Goal: Task Accomplishment & Management: Use online tool/utility

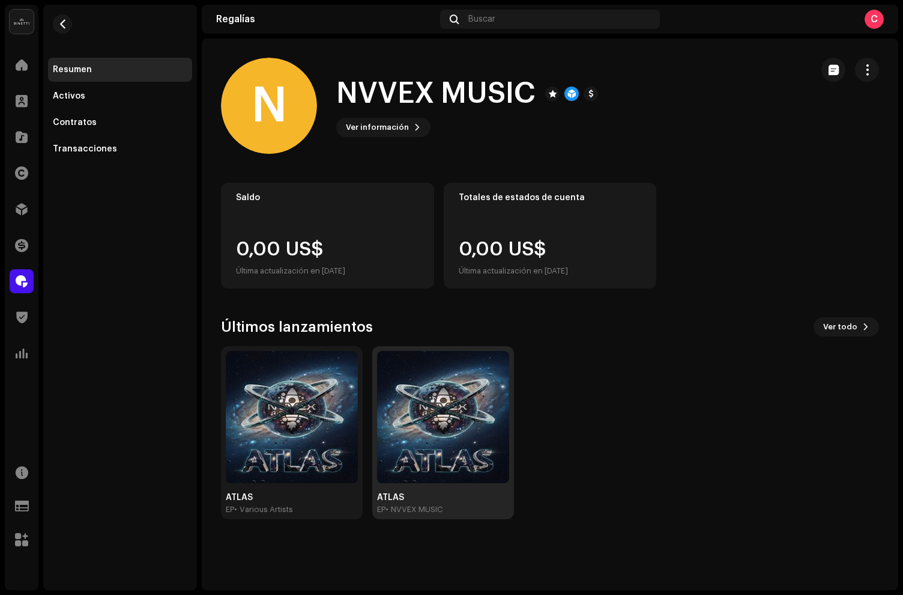
click at [413, 431] on img at bounding box center [443, 417] width 132 height 132
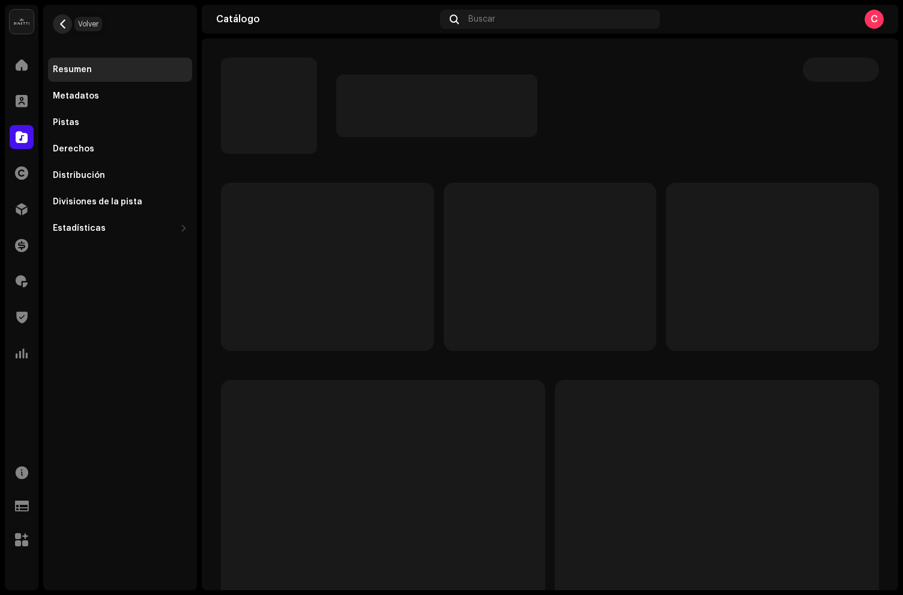
click at [69, 28] on button "button" at bounding box center [62, 23] width 19 height 19
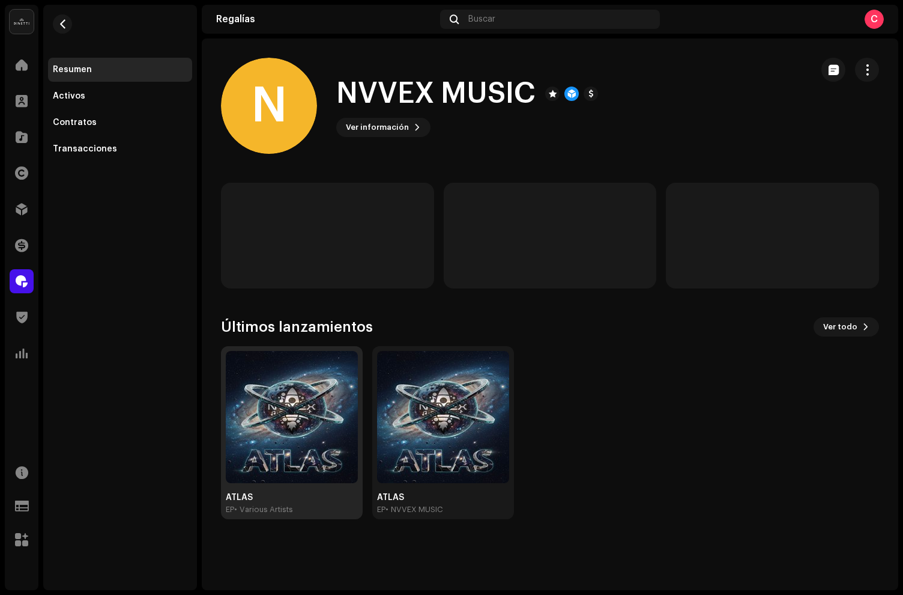
click at [305, 434] on img at bounding box center [292, 417] width 132 height 132
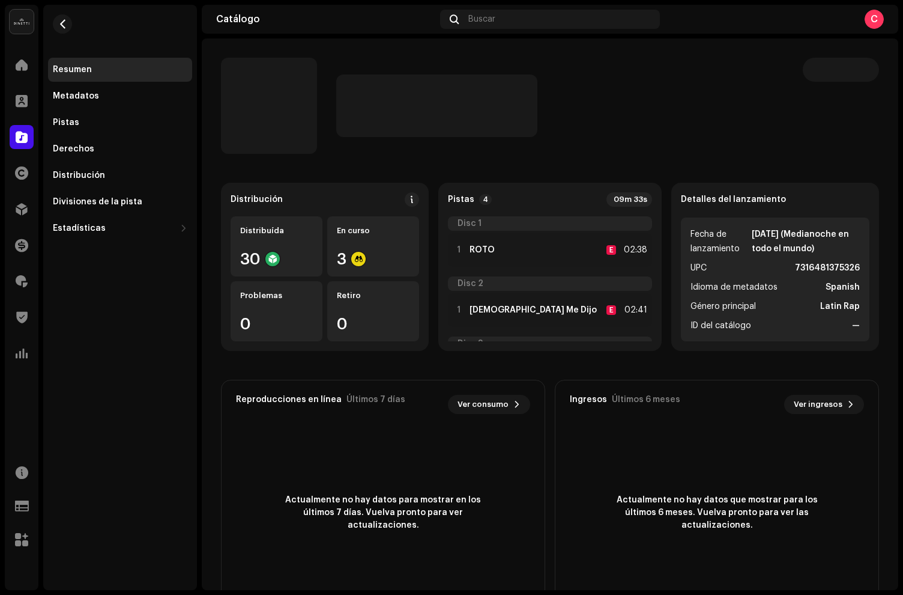
click at [858, 54] on catalog-releases-details-overview "Distribución Distribuída 30 En curso 3 Problemas 0 Retiro 0 Pistas 4 09m 33s Di…" at bounding box center [550, 338] width 697 height 601
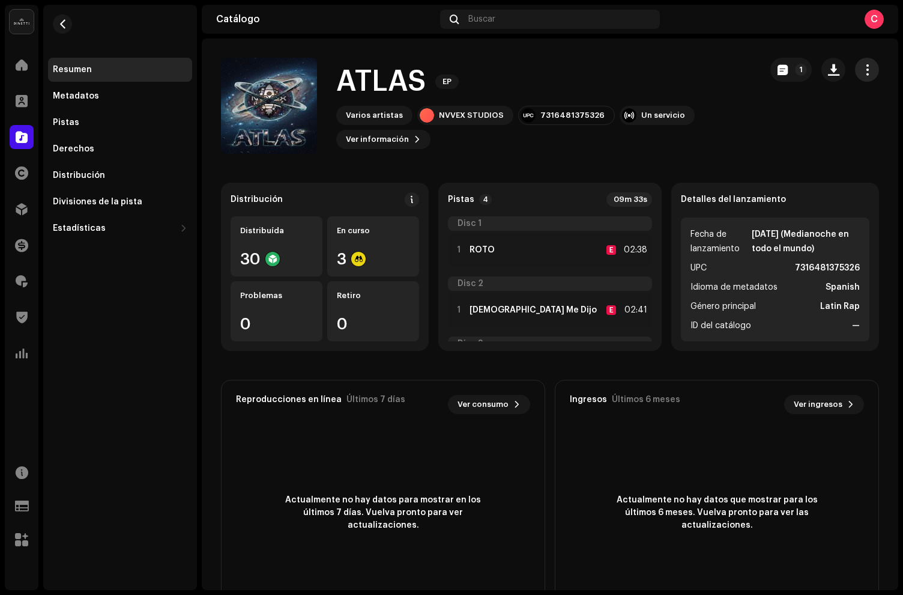
click at [864, 58] on button "button" at bounding box center [867, 70] width 24 height 24
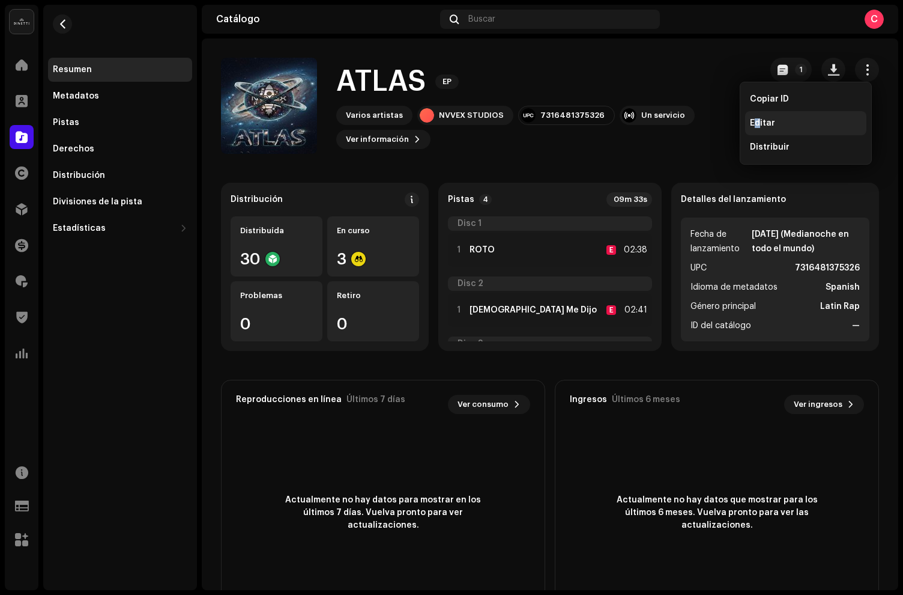
click at [753, 123] on span "Editar" at bounding box center [762, 123] width 25 height 10
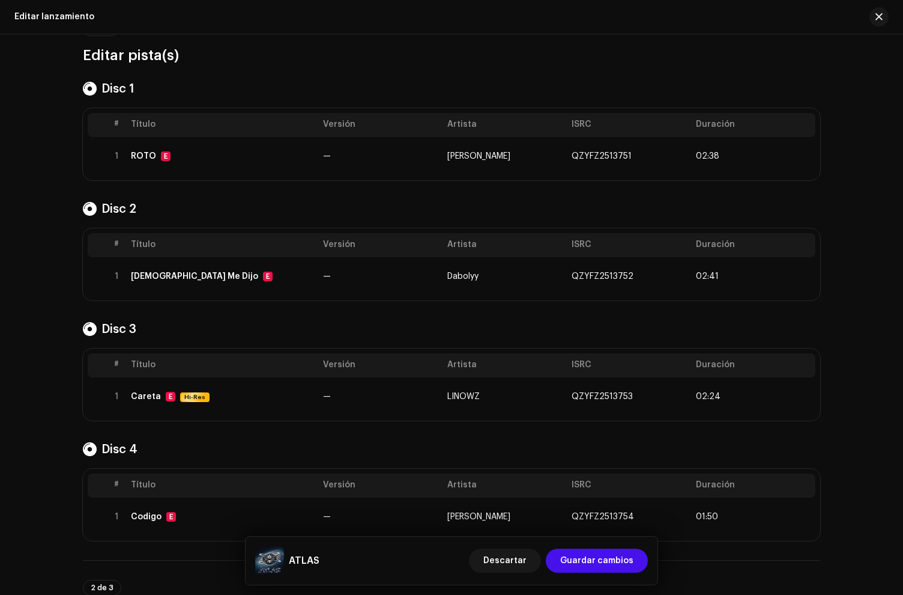
scroll to position [107, 0]
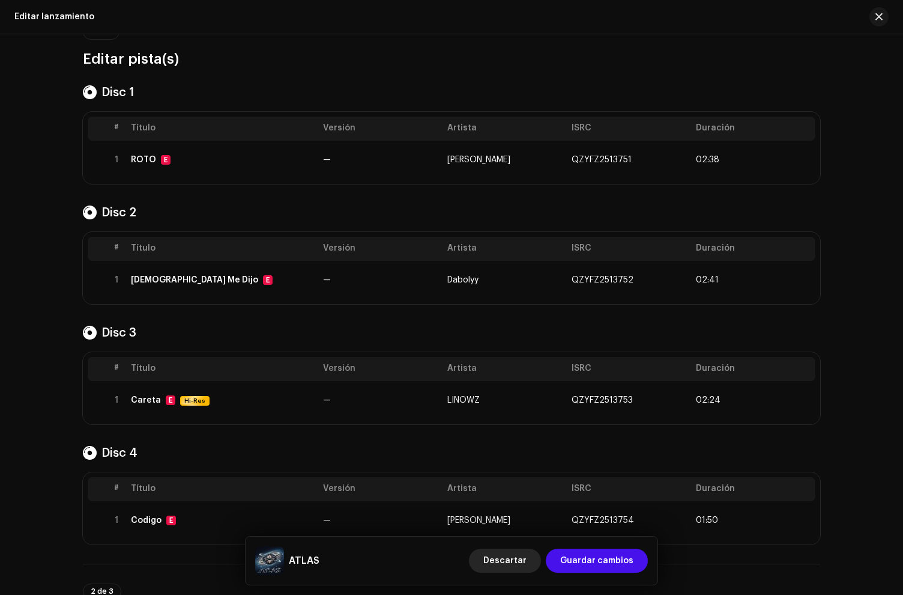
click at [509, 559] on span "Descartar" at bounding box center [504, 560] width 43 height 24
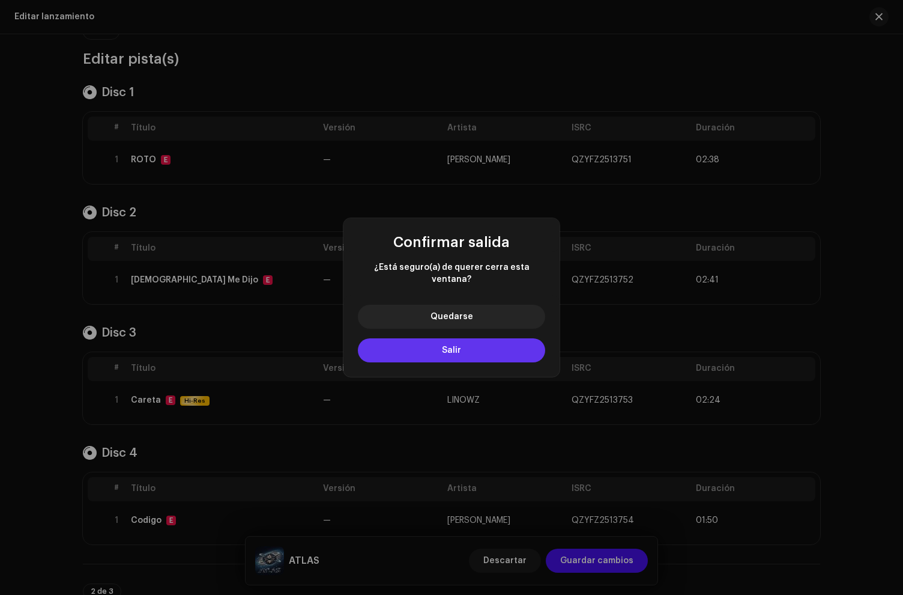
click at [447, 346] on span "Salir" at bounding box center [451, 350] width 19 height 8
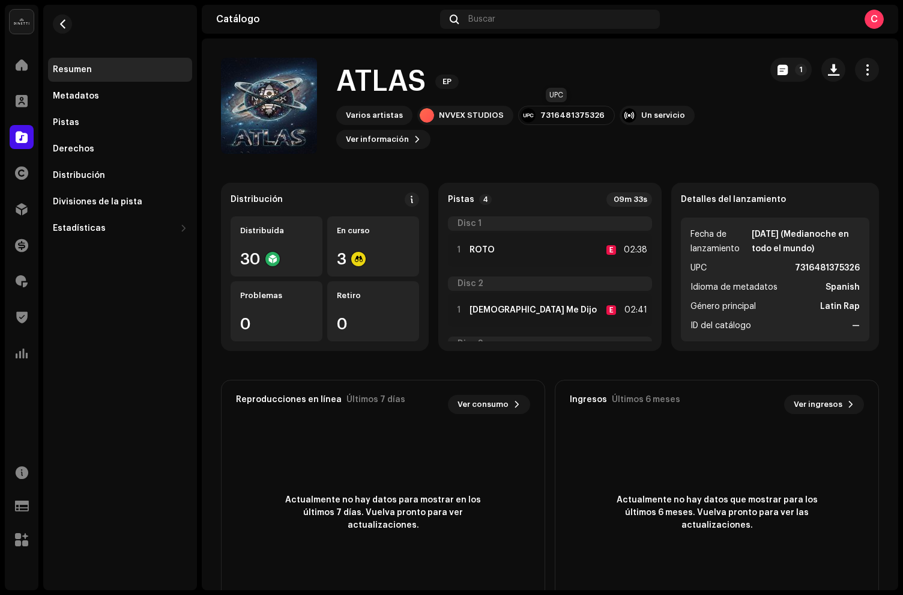
click at [541, 111] on div "7316481375326" at bounding box center [573, 116] width 64 height 10
click at [541, 109] on div "7316481375326" at bounding box center [566, 115] width 97 height 19
copy div "7316481375326"
click at [121, 171] on div "Distribución" at bounding box center [120, 176] width 135 height 10
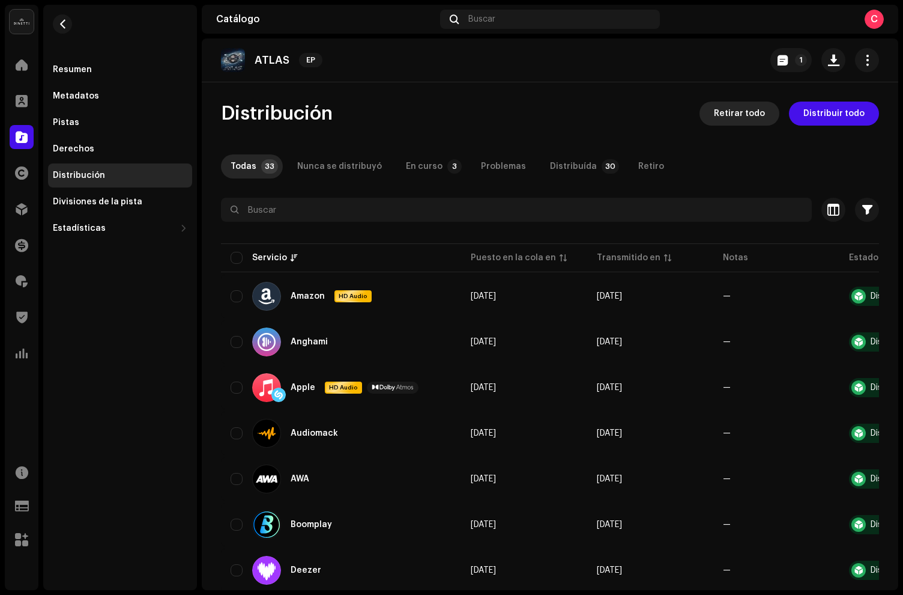
click at [749, 117] on span "Retirar todo" at bounding box center [739, 114] width 51 height 24
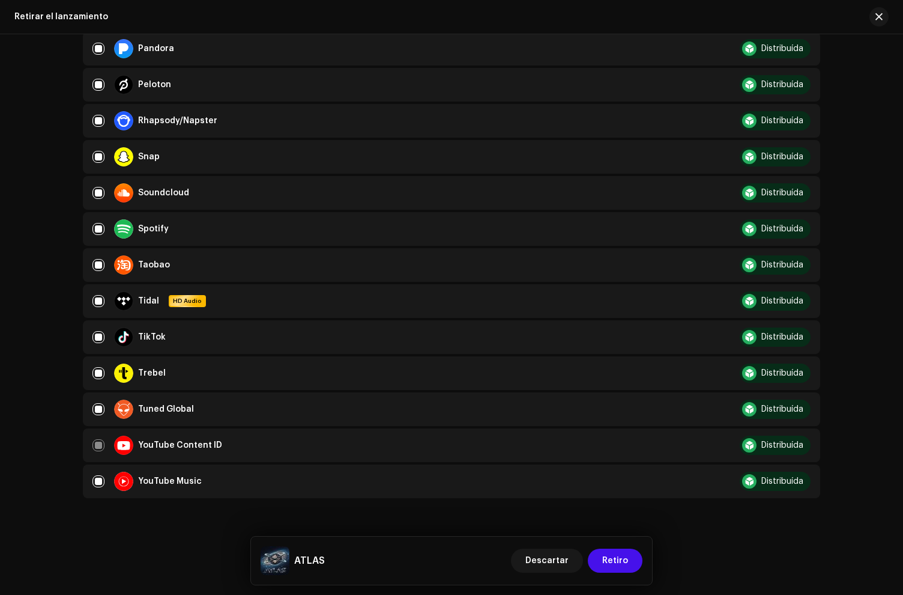
scroll to position [931, 0]
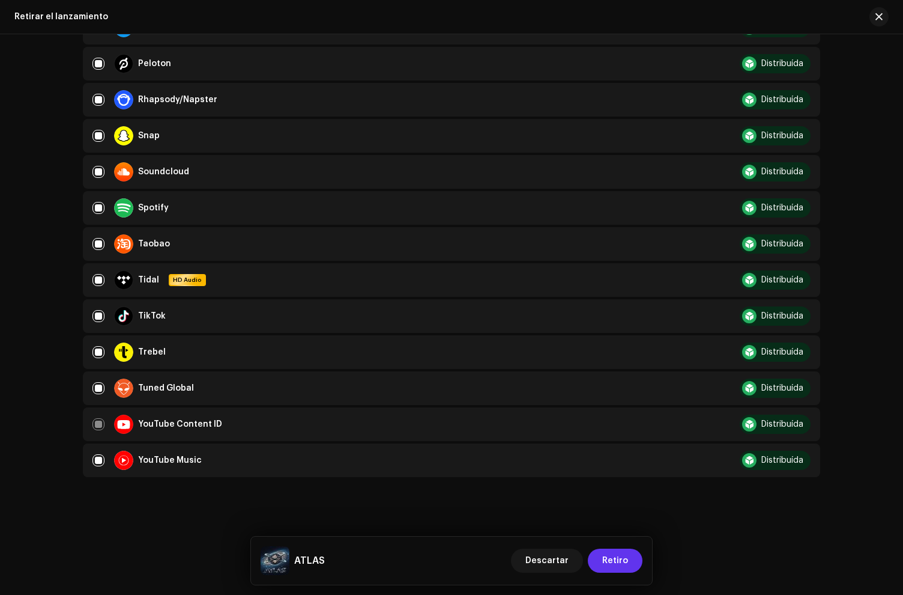
click at [625, 560] on span "Retiro" at bounding box center [615, 560] width 26 height 24
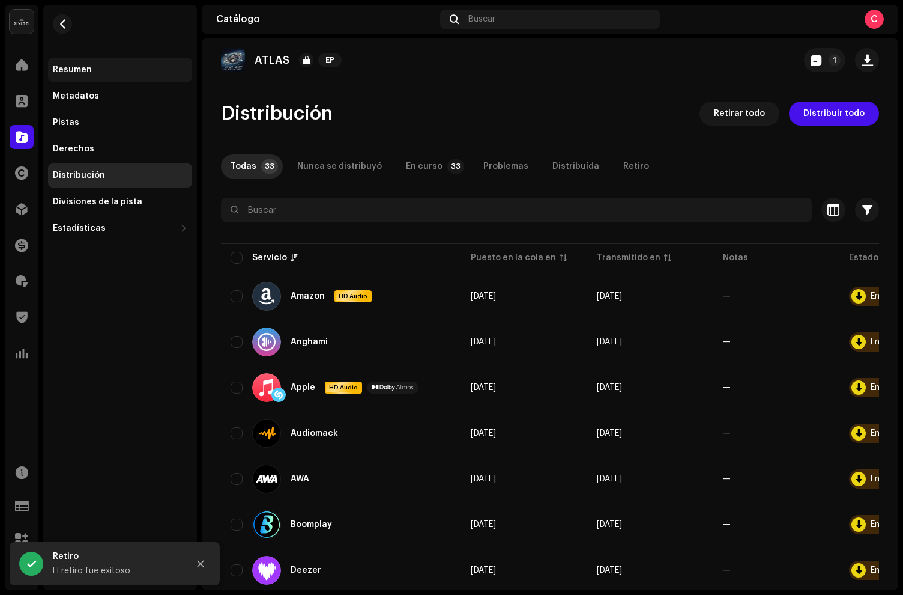
click at [118, 66] on div "Resumen" at bounding box center [120, 70] width 135 height 10
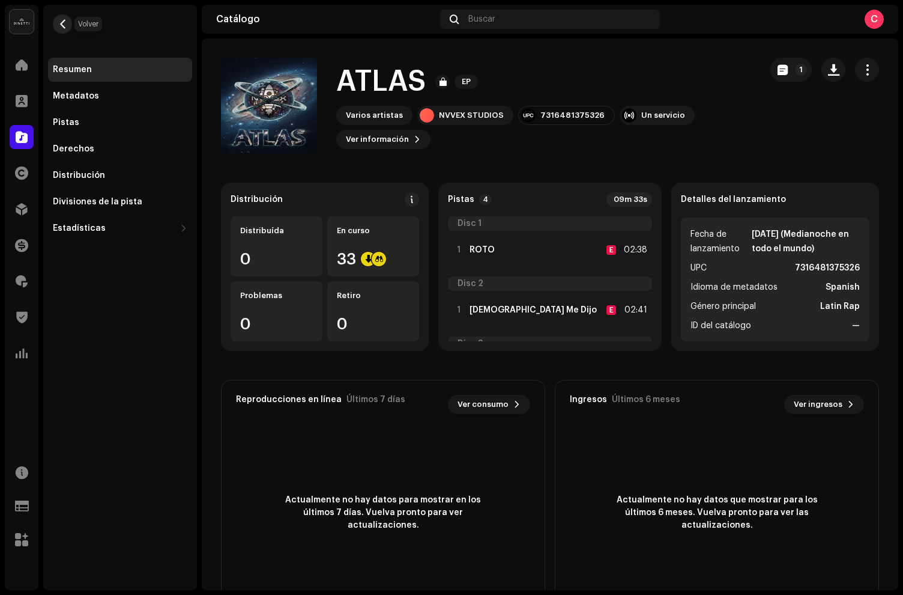
click at [61, 28] on span "button" at bounding box center [62, 24] width 9 height 10
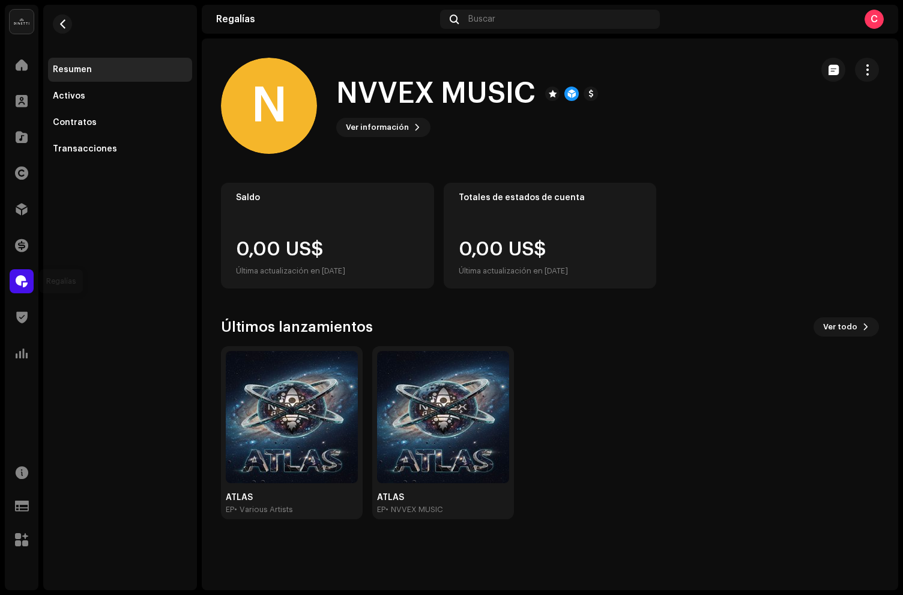
click at [31, 286] on div at bounding box center [22, 281] width 24 height 24
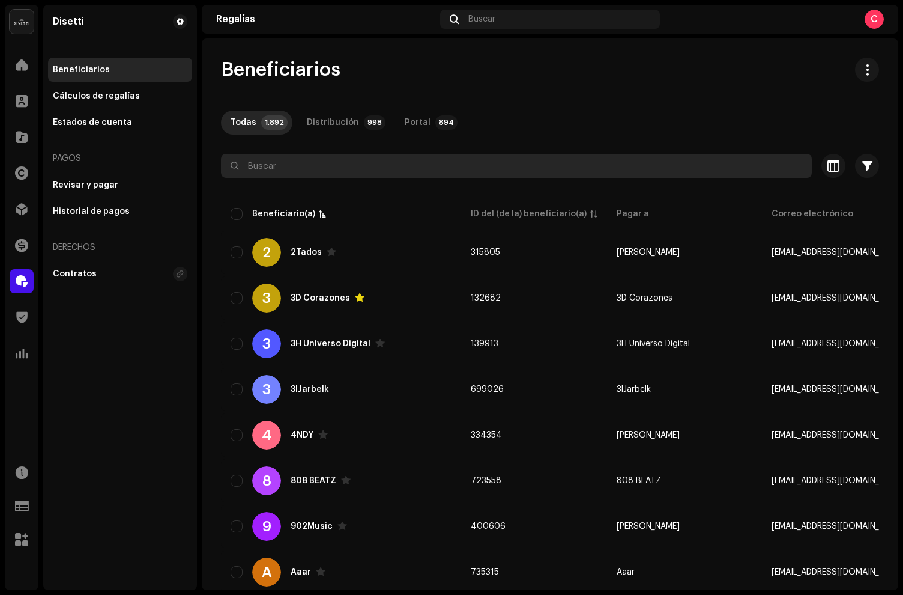
click at [305, 160] on input "text" at bounding box center [516, 166] width 591 height 24
paste input "[PERSON_NAME]"
type input "[PERSON_NAME]"
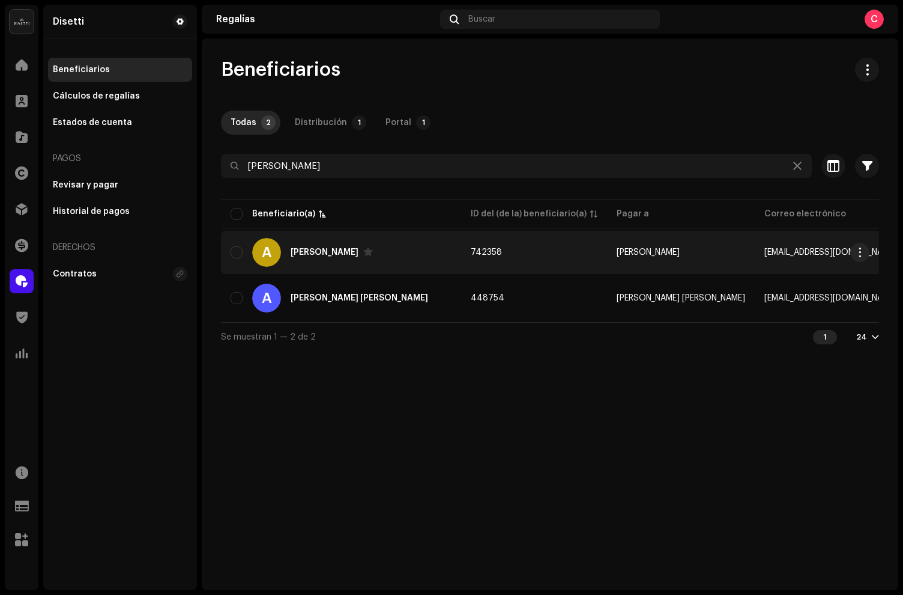
click at [397, 257] on div "A [PERSON_NAME]" at bounding box center [341, 252] width 221 height 29
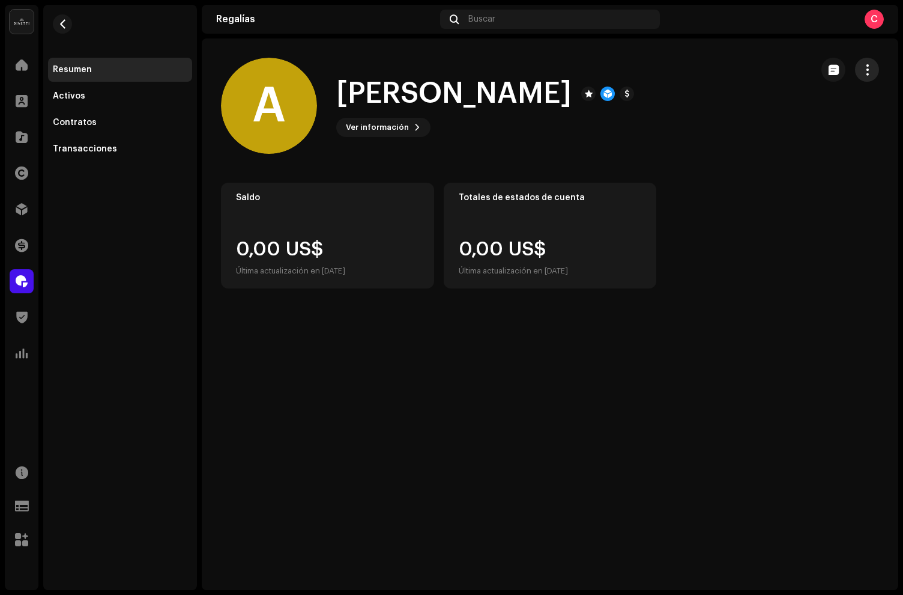
click at [868, 72] on span "button" at bounding box center [867, 70] width 11 height 10
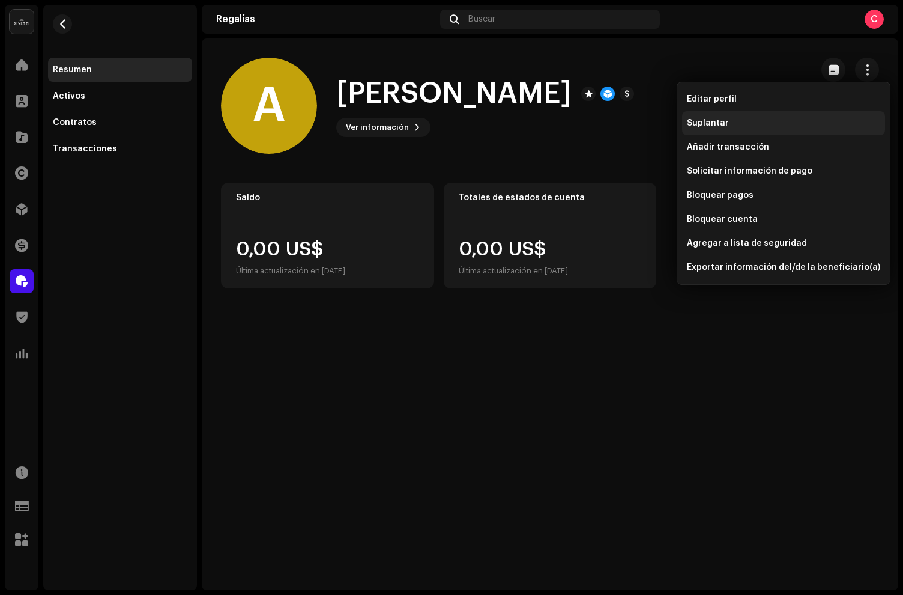
click at [779, 120] on div "Suplantar" at bounding box center [783, 123] width 193 height 10
